Goal: Transaction & Acquisition: Purchase product/service

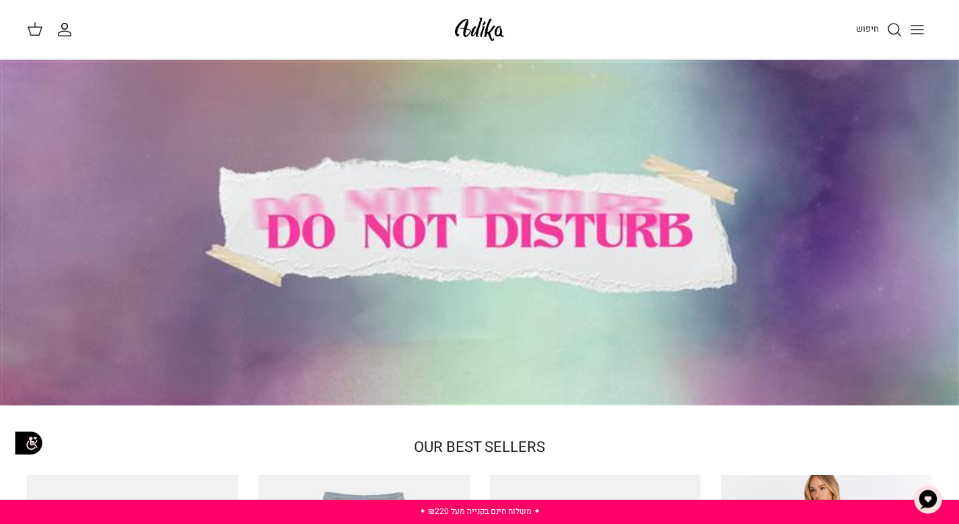
click at [308, 269] on div at bounding box center [479, 232] width 959 height 345
